Goal: Task Accomplishment & Management: Contribute content

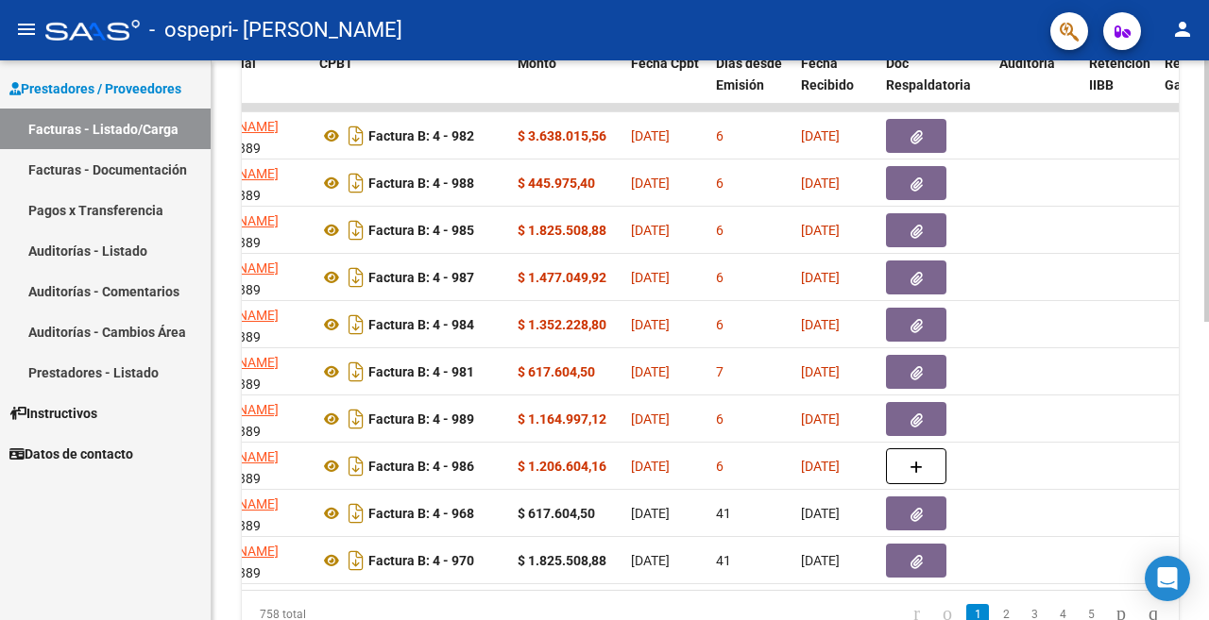
scroll to position [0, 461]
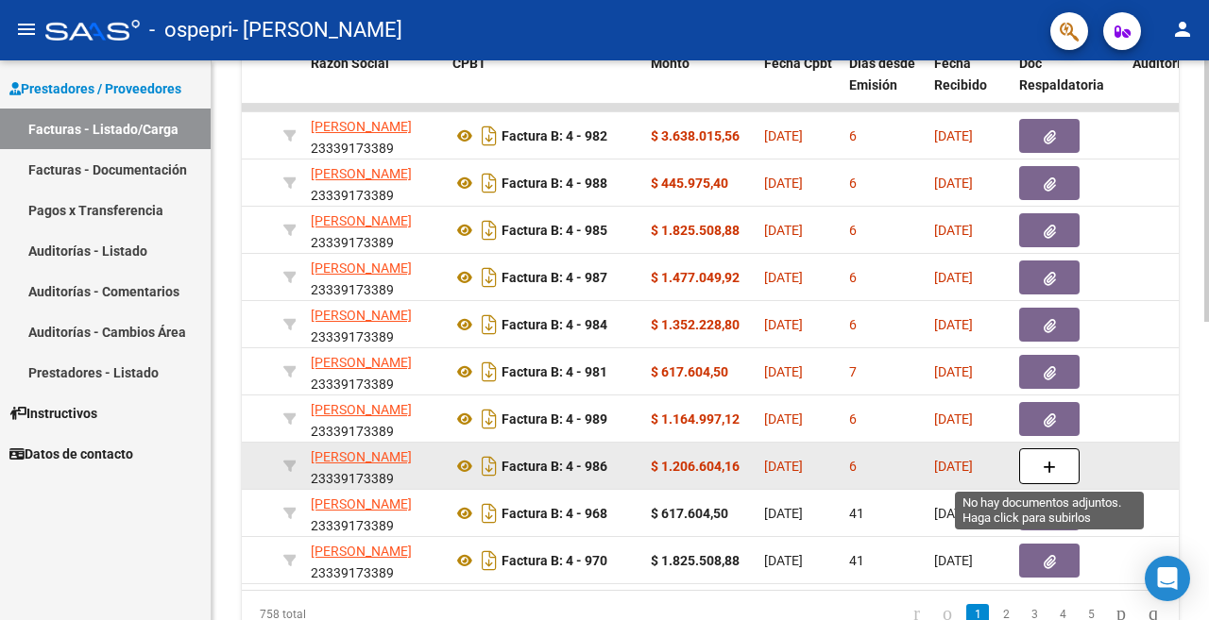
click at [1050, 464] on icon "button" at bounding box center [1049, 468] width 13 height 14
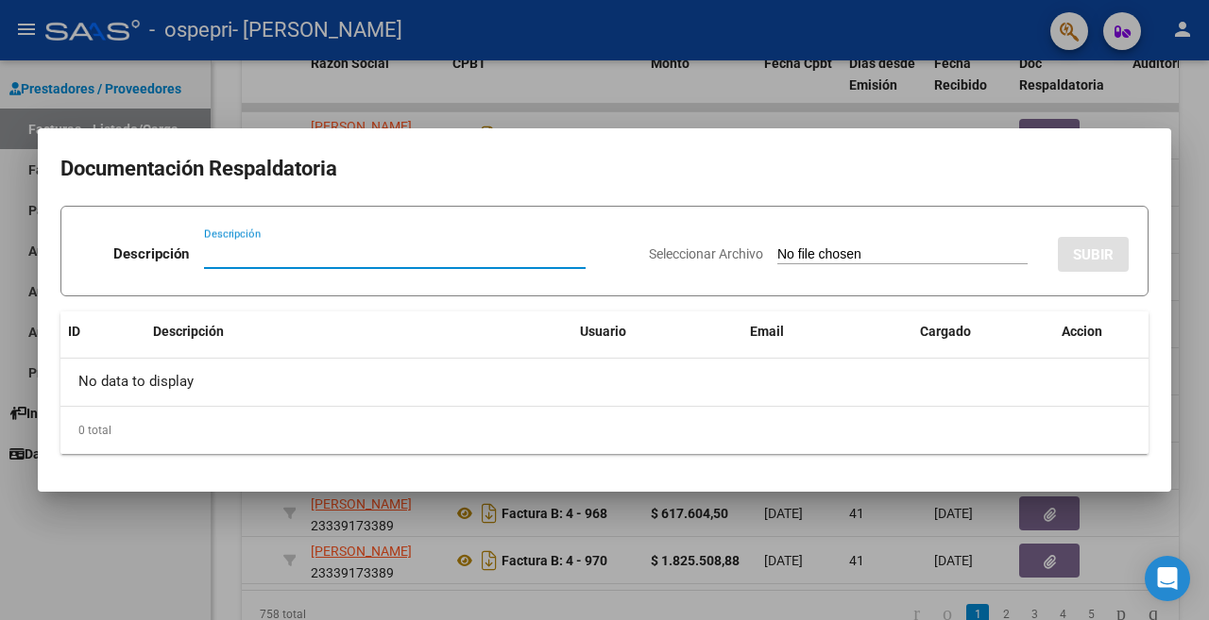
click at [897, 76] on div at bounding box center [604, 310] width 1209 height 620
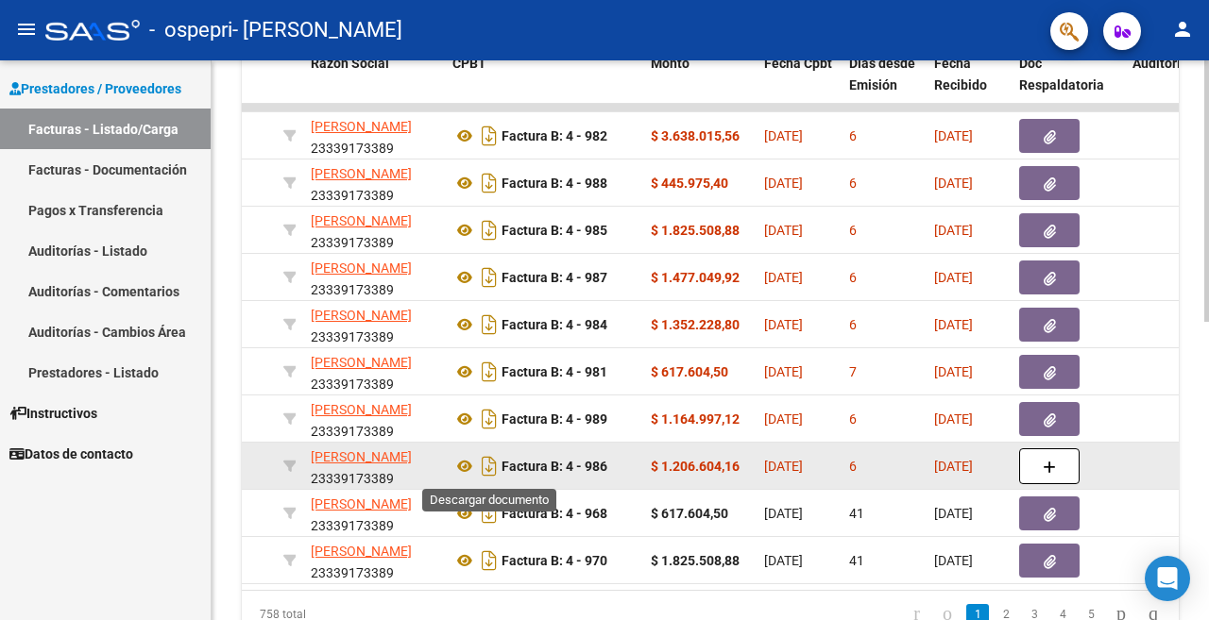
click at [498, 466] on icon "Descargar documento" at bounding box center [489, 466] width 25 height 30
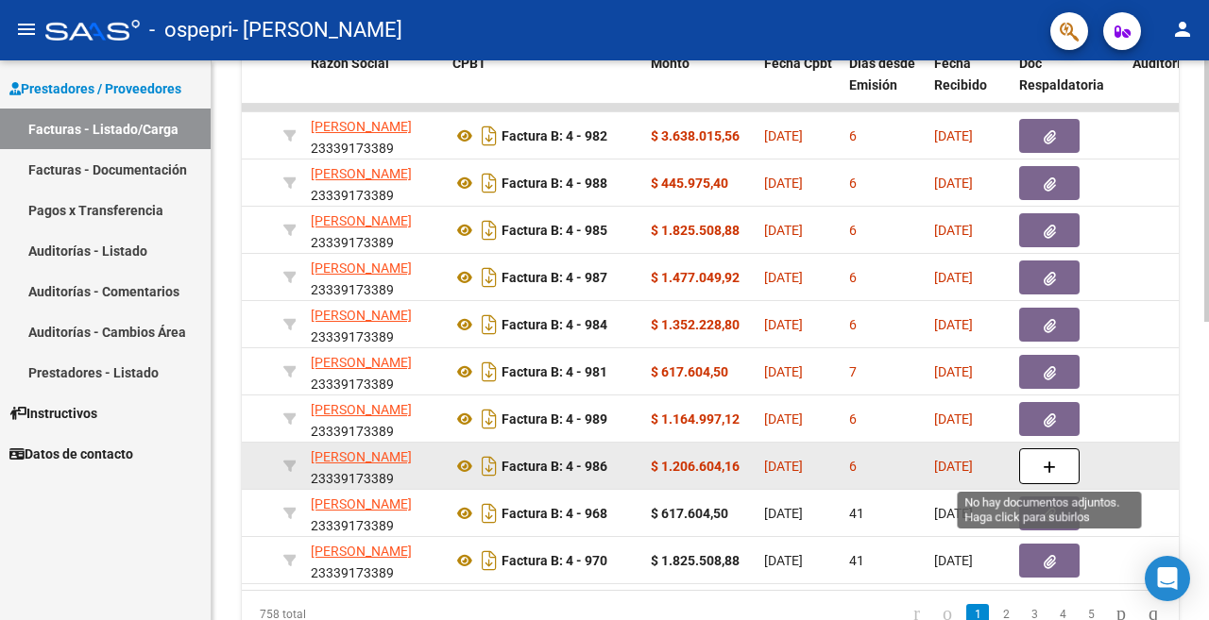
click at [1037, 470] on button "button" at bounding box center [1049, 467] width 60 height 36
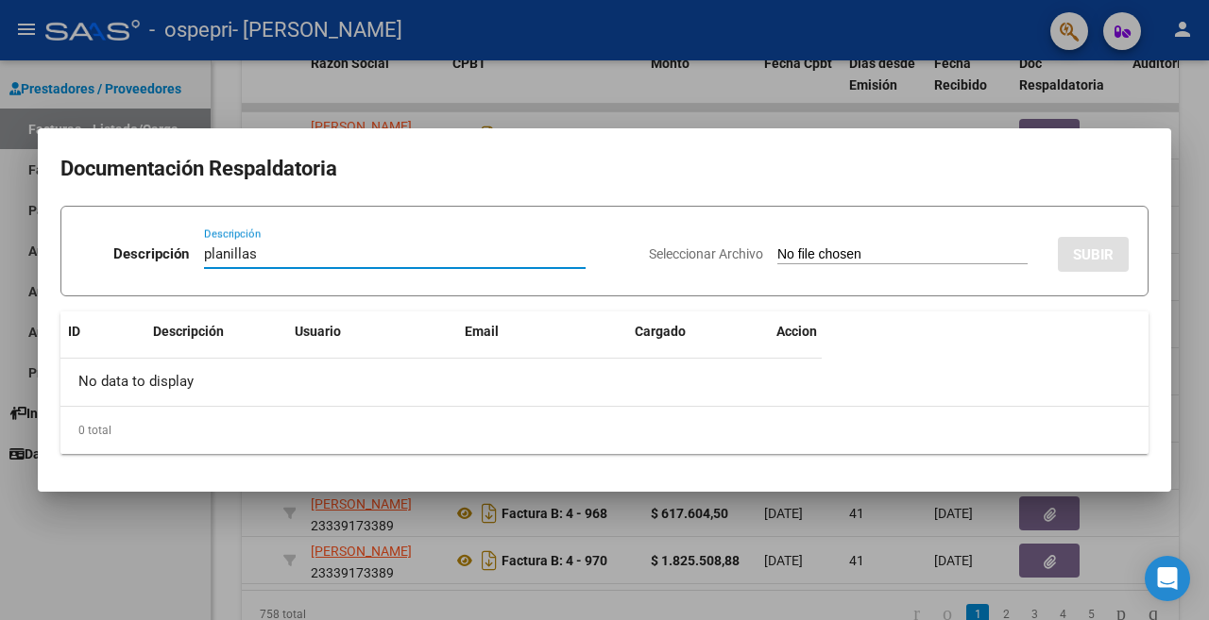
type input "planillas"
click at [872, 258] on input "Seleccionar Archivo" at bounding box center [902, 255] width 250 height 18
type input "C:\fakepath\astudillo.pdf"
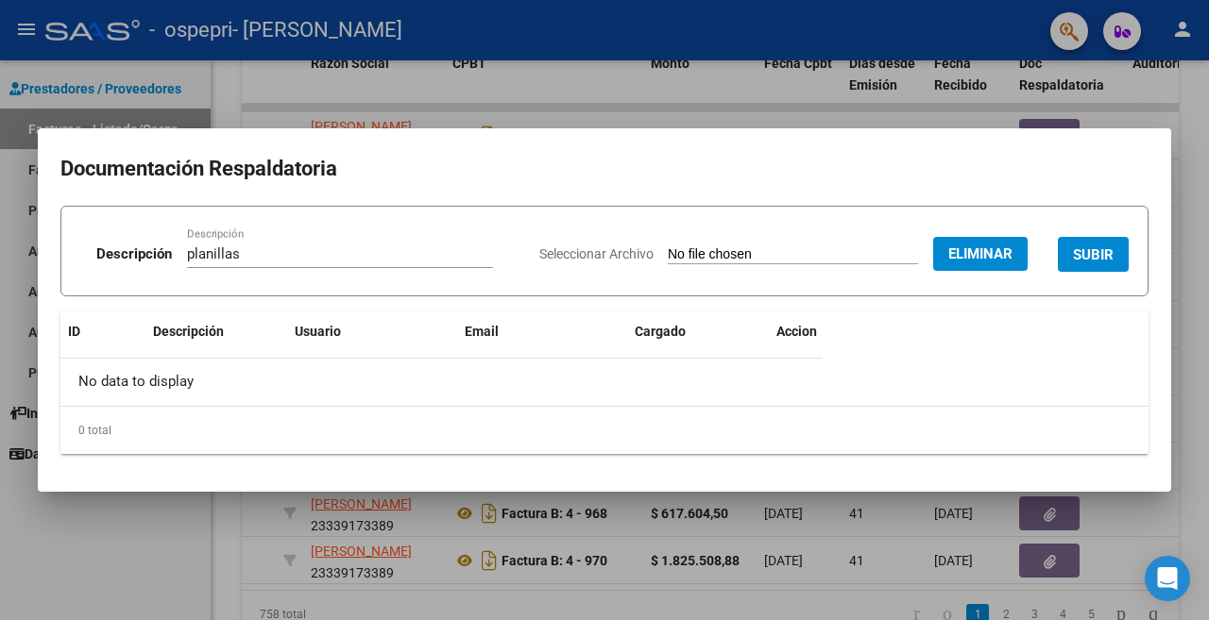
click at [1096, 248] on span "SUBIR" at bounding box center [1093, 254] width 41 height 17
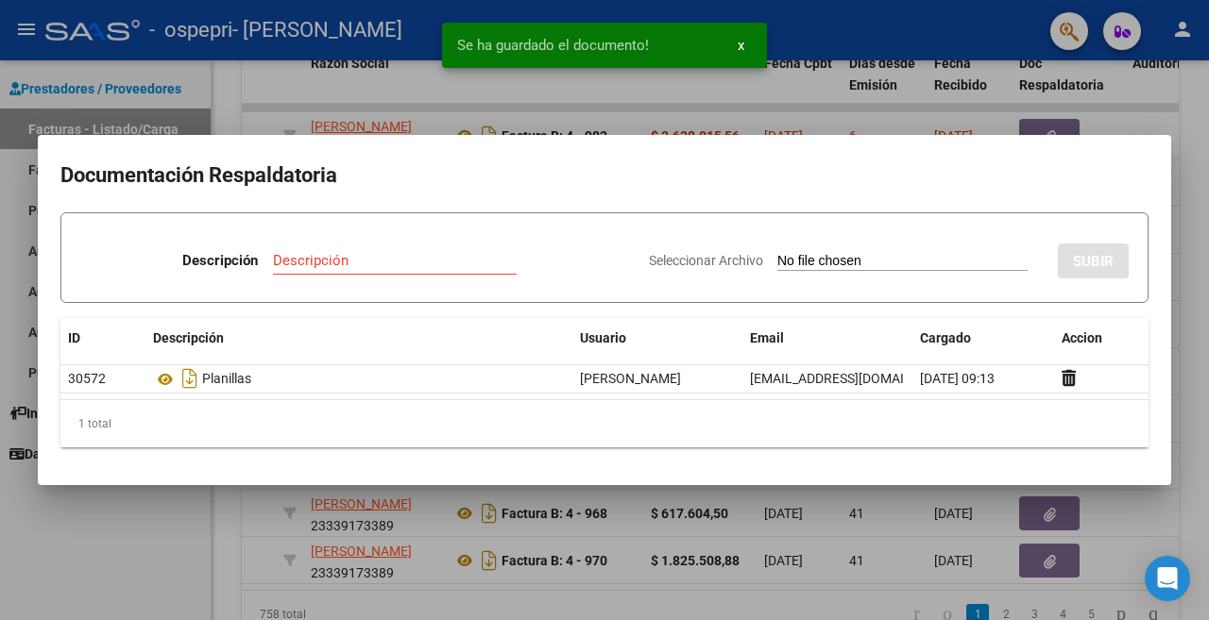
click at [737, 40] on span "x" at bounding box center [740, 45] width 7 height 17
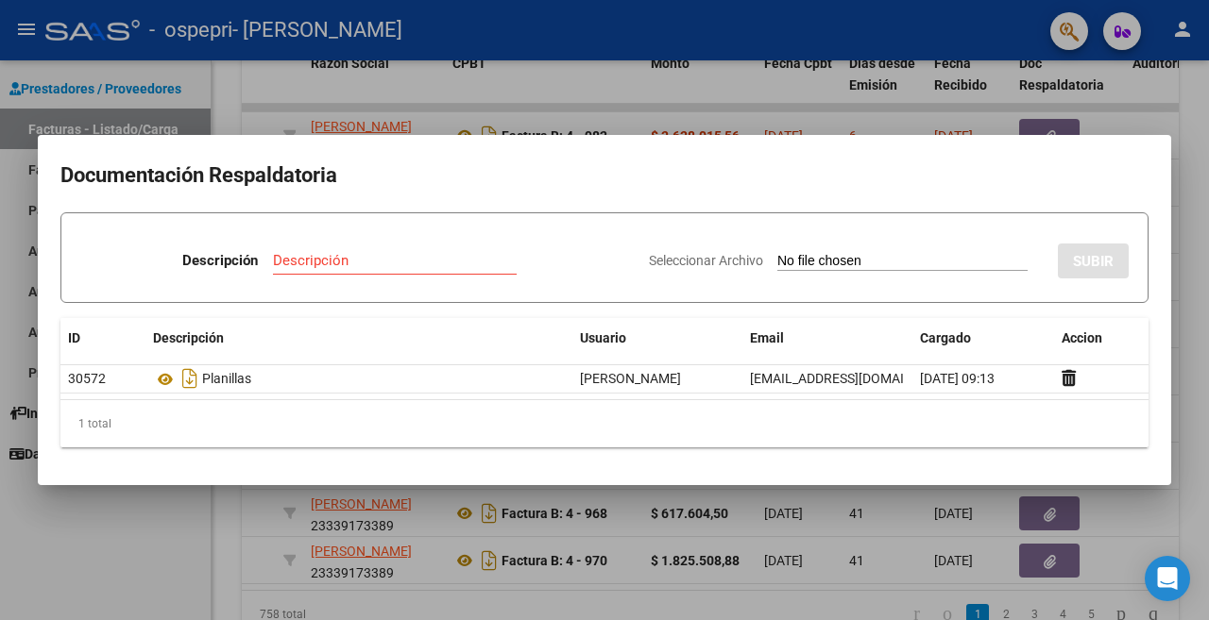
click at [936, 73] on div at bounding box center [604, 310] width 1209 height 620
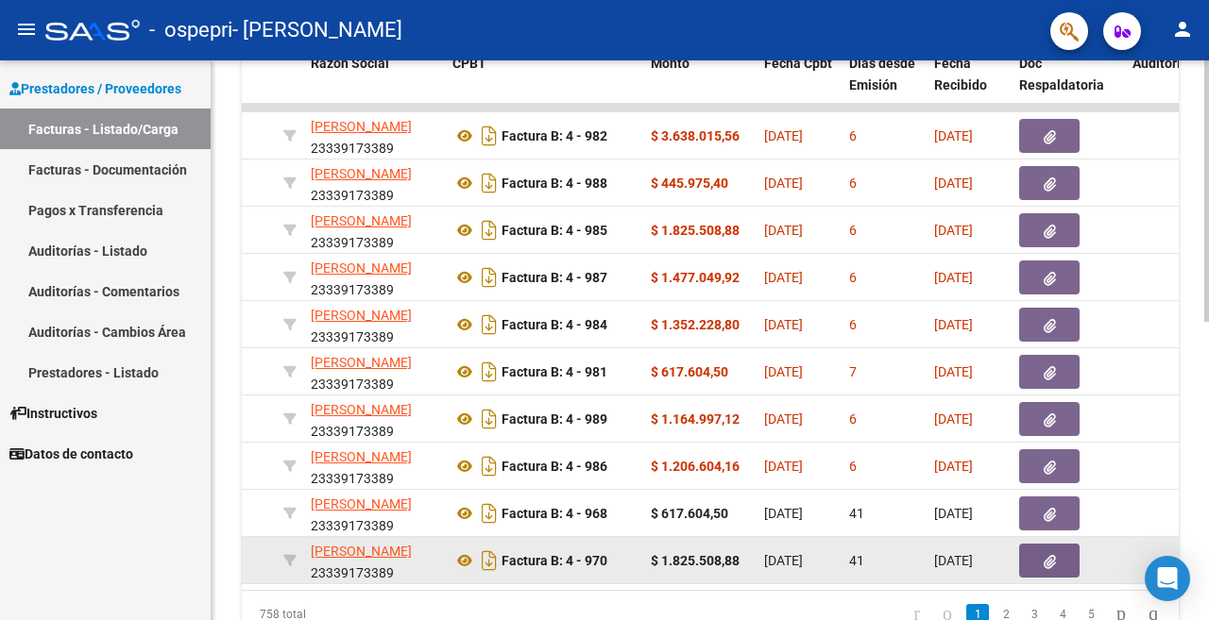
scroll to position [638, 0]
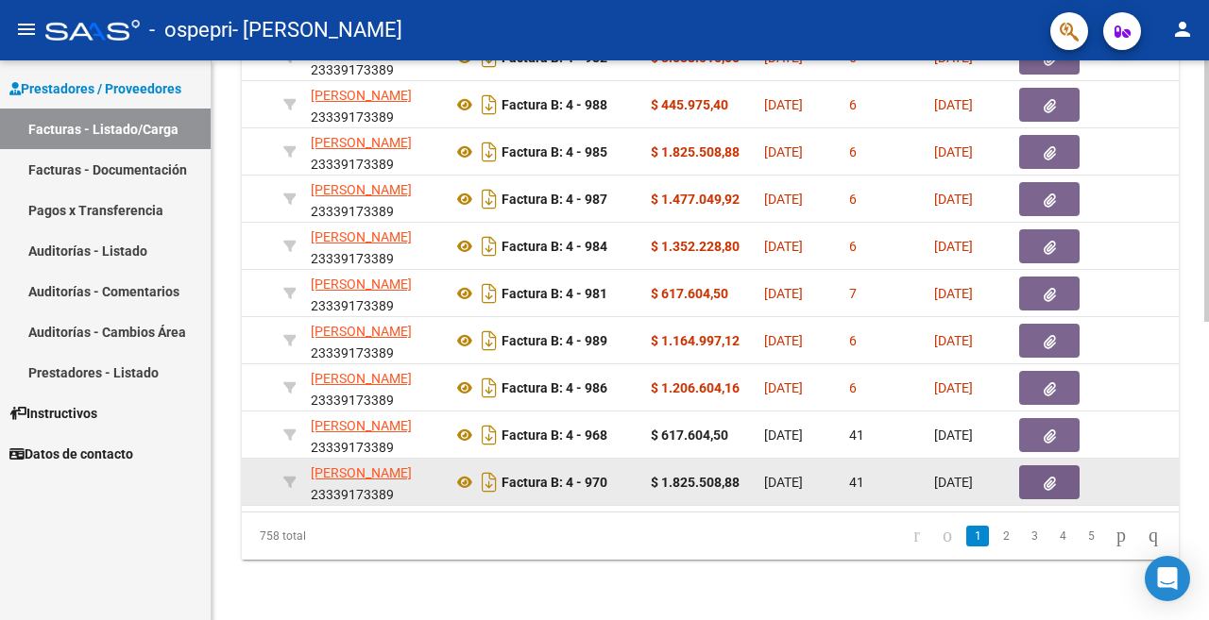
click at [1055, 477] on icon "button" at bounding box center [1049, 484] width 12 height 14
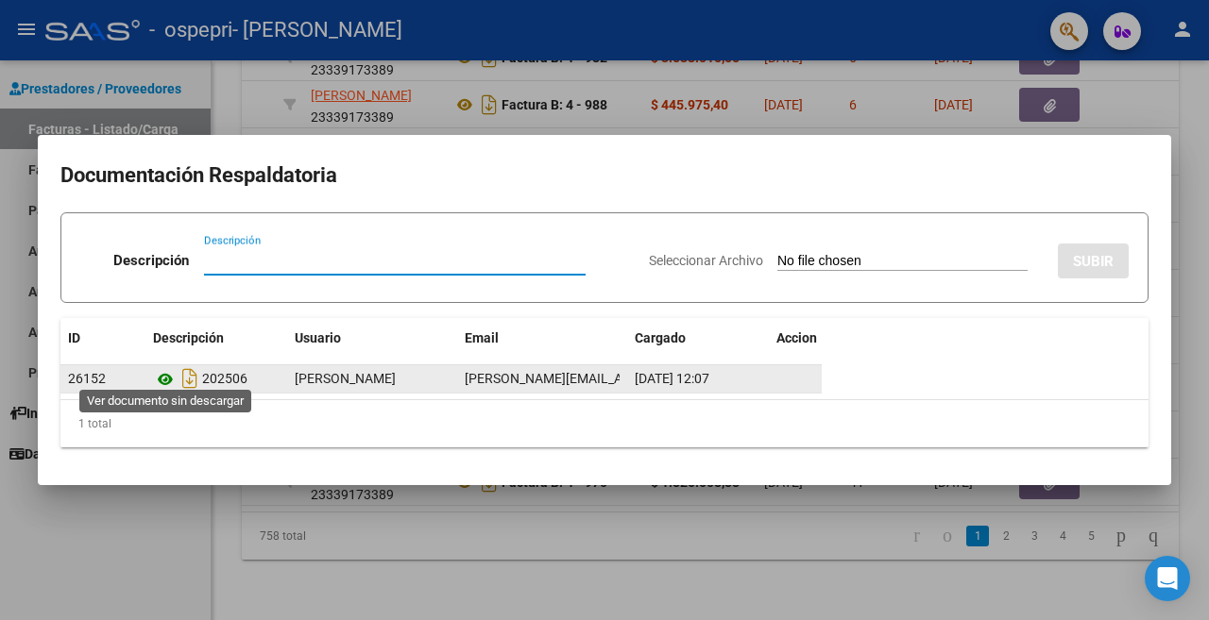
click at [168, 372] on icon at bounding box center [165, 379] width 25 height 23
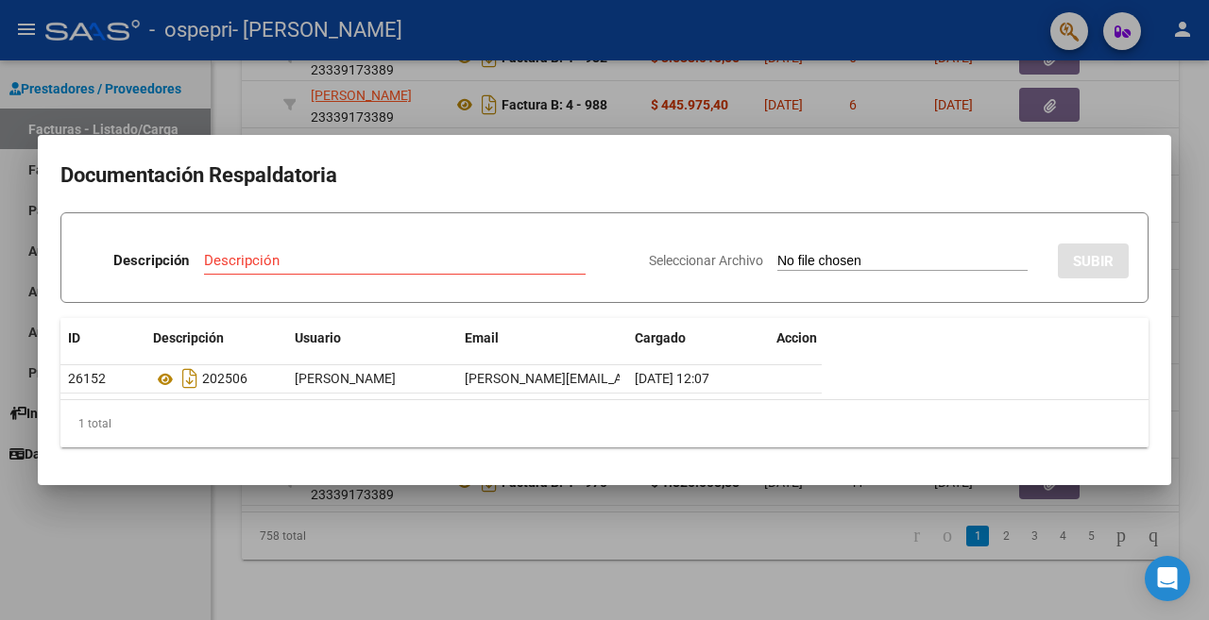
click at [701, 90] on div at bounding box center [604, 310] width 1209 height 620
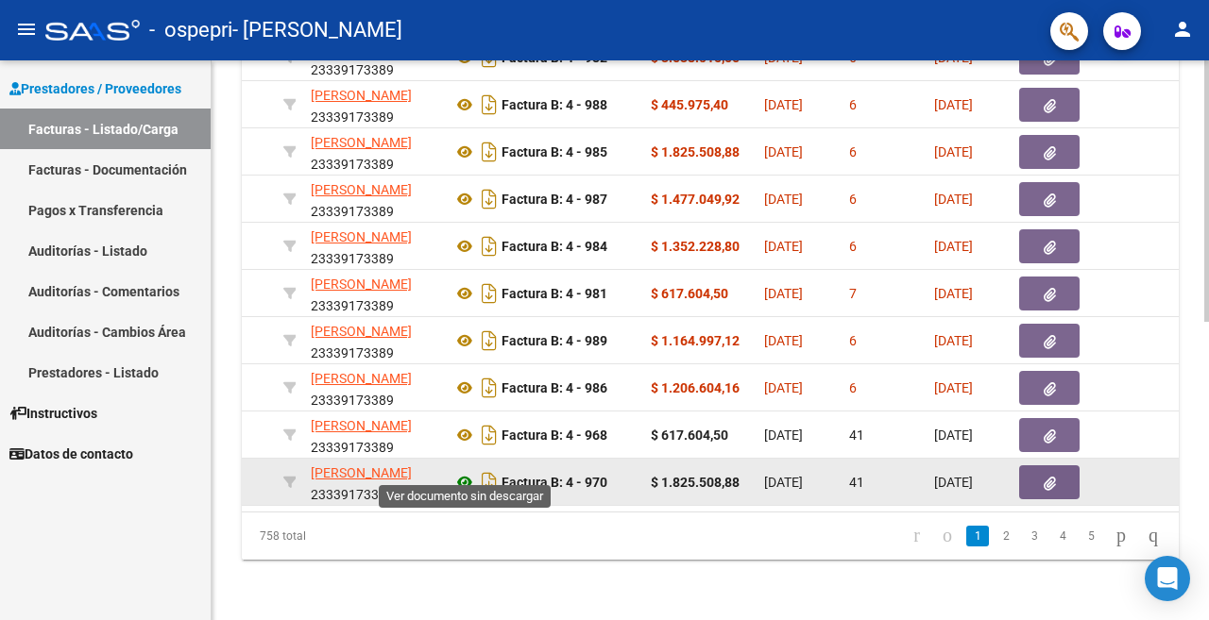
click at [467, 471] on icon at bounding box center [464, 482] width 25 height 23
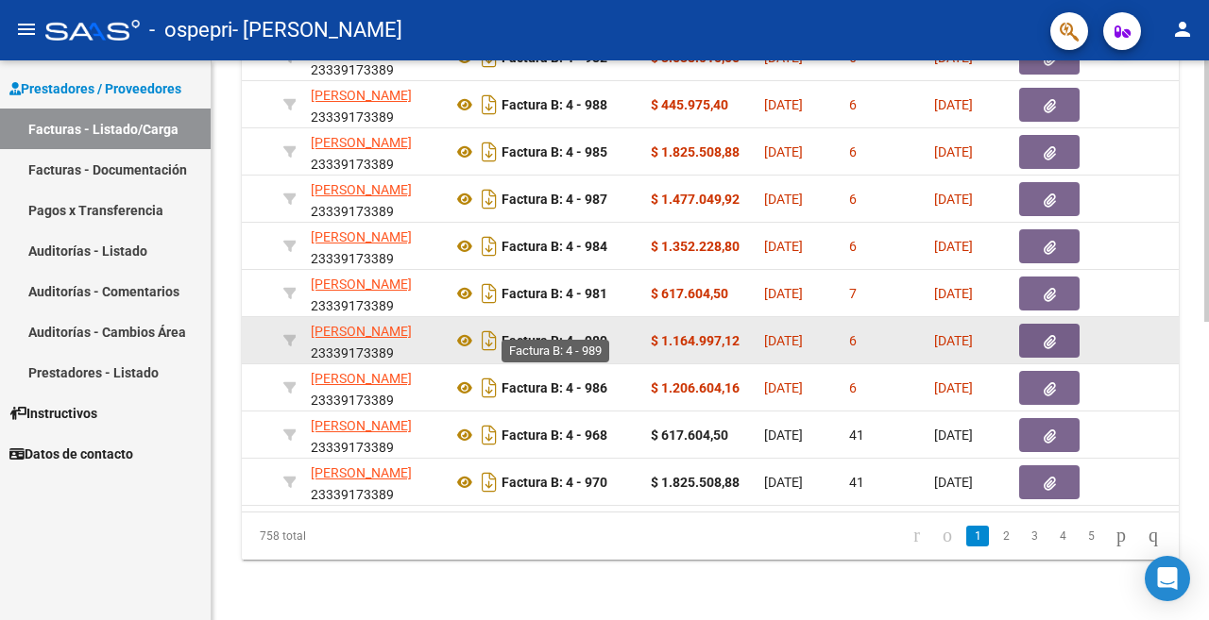
click at [452, 475] on link at bounding box center [464, 482] width 25 height 15
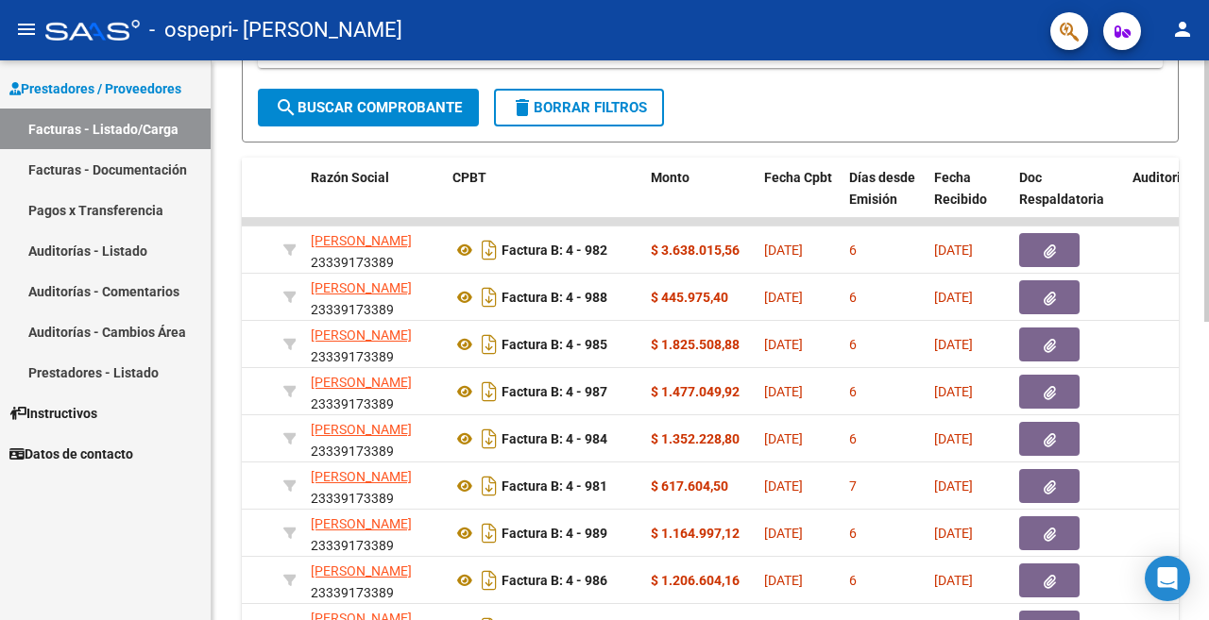
scroll to position [544, 0]
